Goal: Task Accomplishment & Management: Use online tool/utility

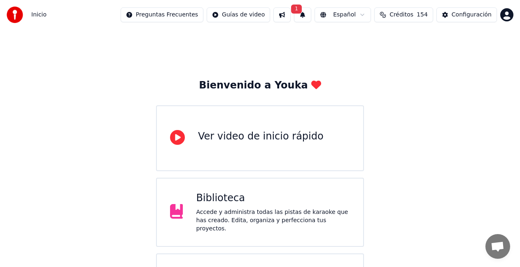
drag, startPoint x: 412, startPoint y: 15, endPoint x: 404, endPoint y: 19, distance: 9.0
click at [412, 15] on span "Créditos" at bounding box center [402, 15] width 24 height 8
click at [312, 13] on button "1" at bounding box center [302, 14] width 17 height 15
click at [367, 41] on button "Actualizar" at bounding box center [373, 40] width 42 height 15
click at [209, 220] on div "Accede y administra todas las pistas de karaoke que has creado. Edita, organiza…" at bounding box center [273, 221] width 154 height 25
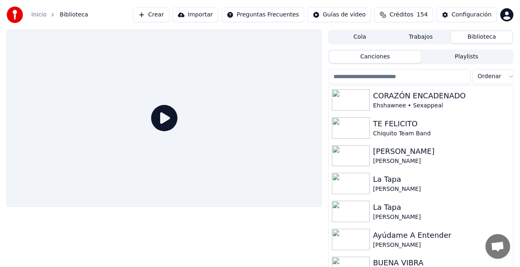
click at [165, 223] on div at bounding box center [164, 158] width 315 height 257
click at [412, 77] on input "search" at bounding box center [399, 76] width 143 height 15
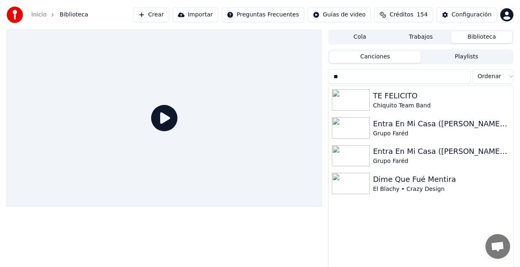
type input "*"
